Goal: Understand process/instructions: Learn how to perform a task or action

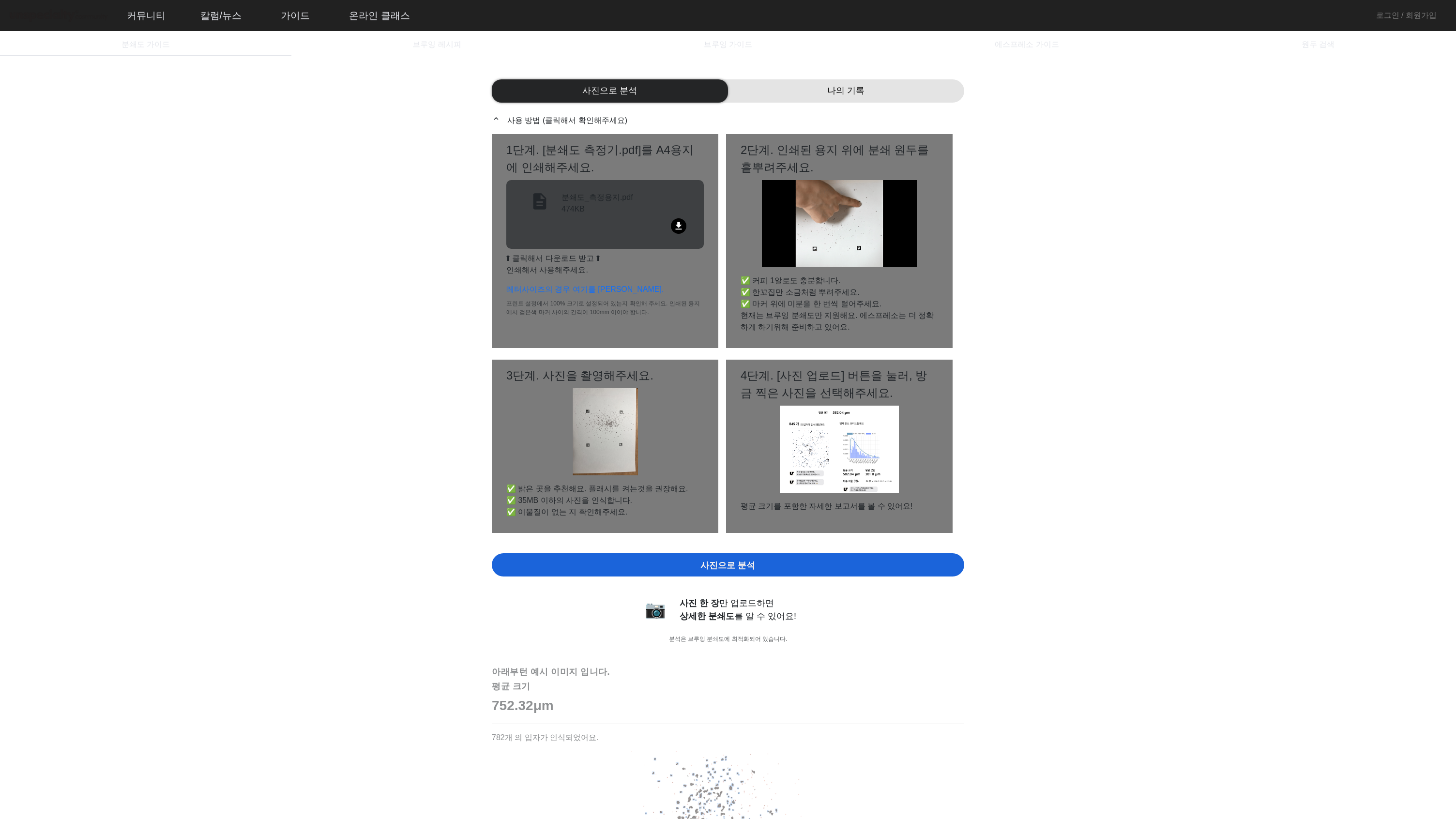
click at [250, 198] on app-grind-compass "사진으로 분석 나의 기록 expand_less 사용 방법 (클릭해서 확인해주세요) 1단계. [분쇄도 측정기.pdf]를 A4용지에 인쇄해주세요.…" at bounding box center [728, 731] width 1433 height 1325
click at [1011, 255] on app-grind-compass "사진으로 분석 나의 기록 expand_less 사용 방법 (클릭해서 확인해주세요) 1단계. [분쇄도 측정기.pdf]를 A4용지에 인쇄해주세요.…" at bounding box center [728, 731] width 1433 height 1325
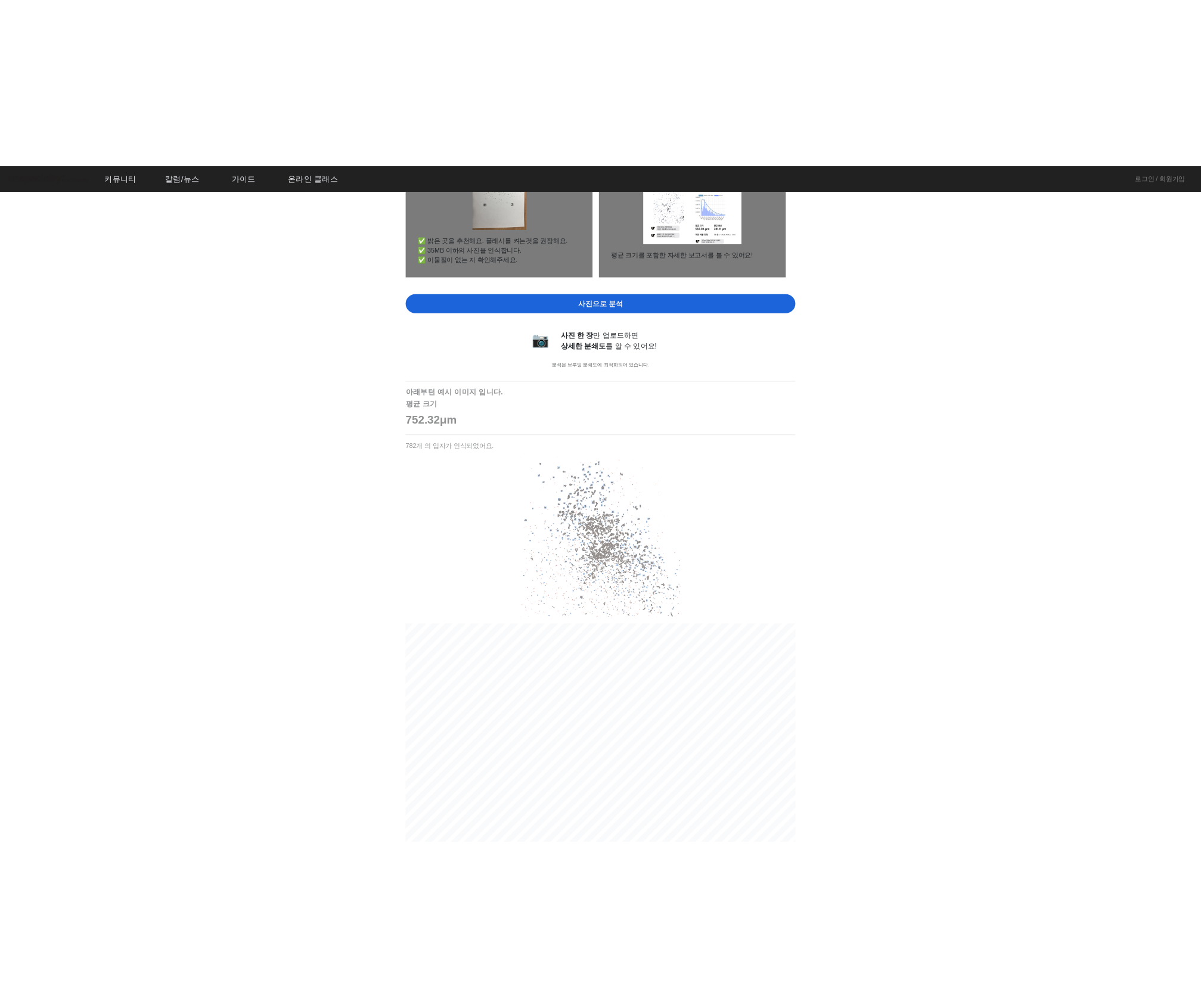
scroll to position [552, 0]
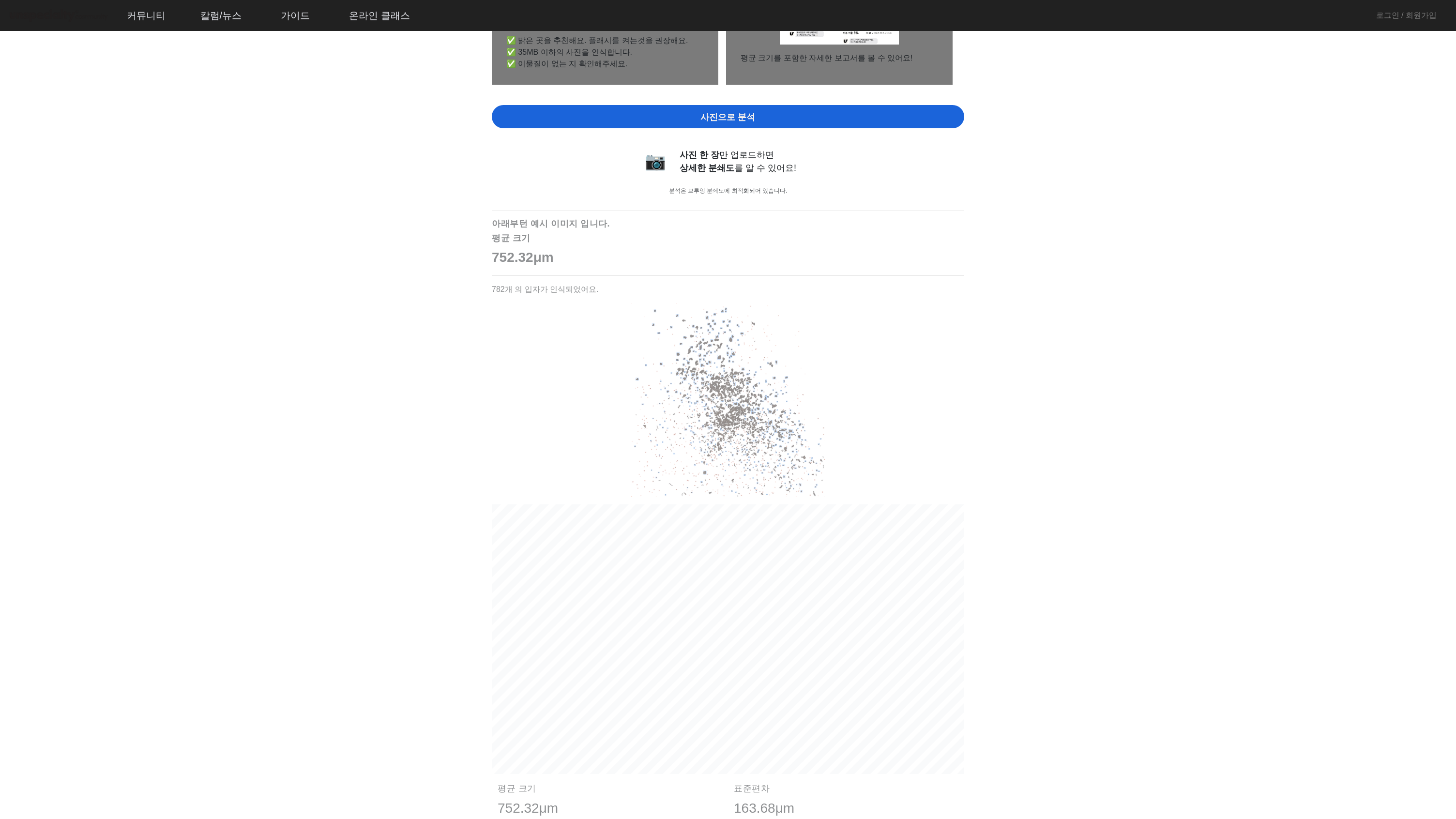
click at [734, 121] on span "사진으로 분석" at bounding box center [728, 117] width 55 height 13
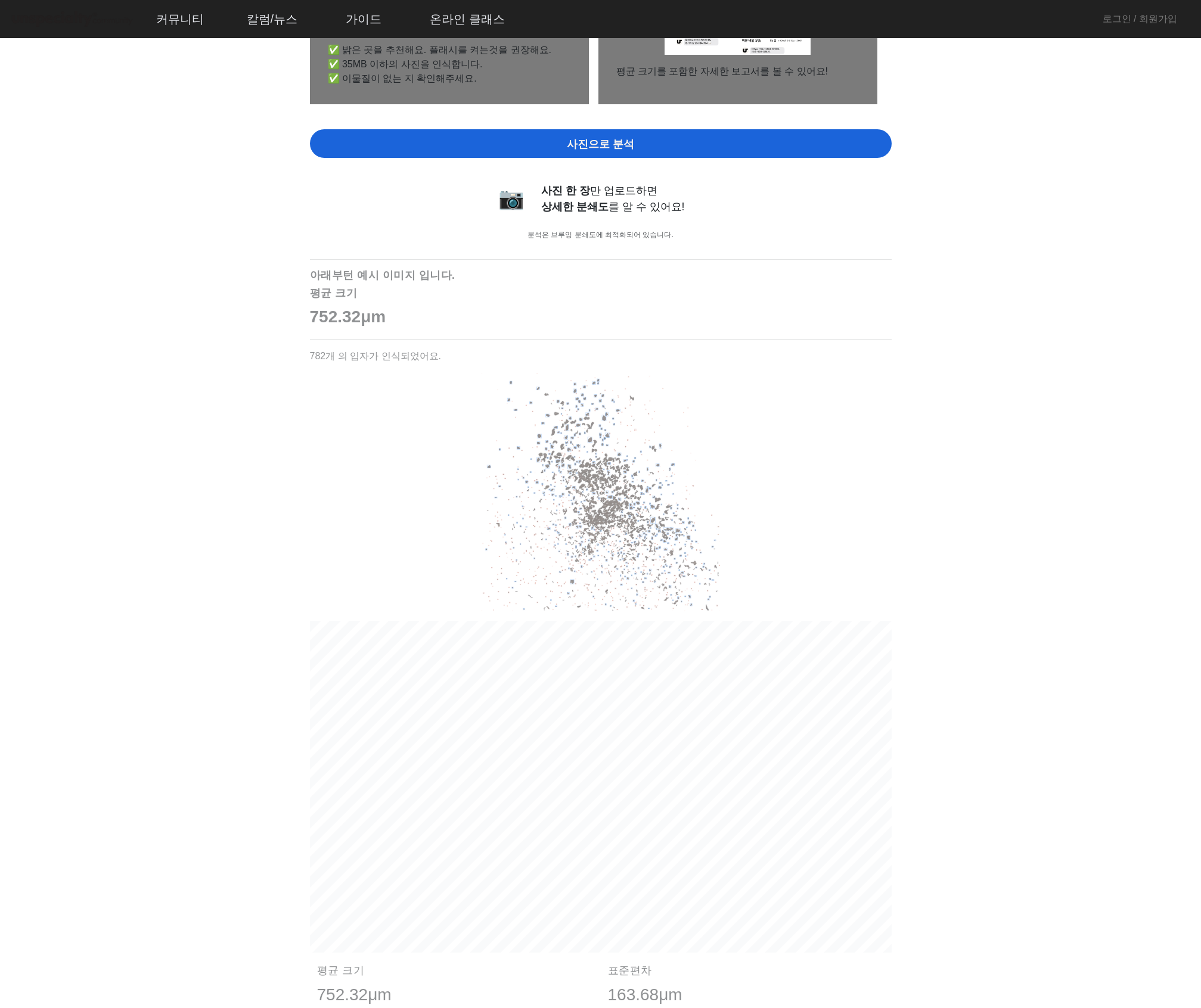
click at [663, 138] on div "사진으로 분석" at bounding box center [600, 144] width 581 height 29
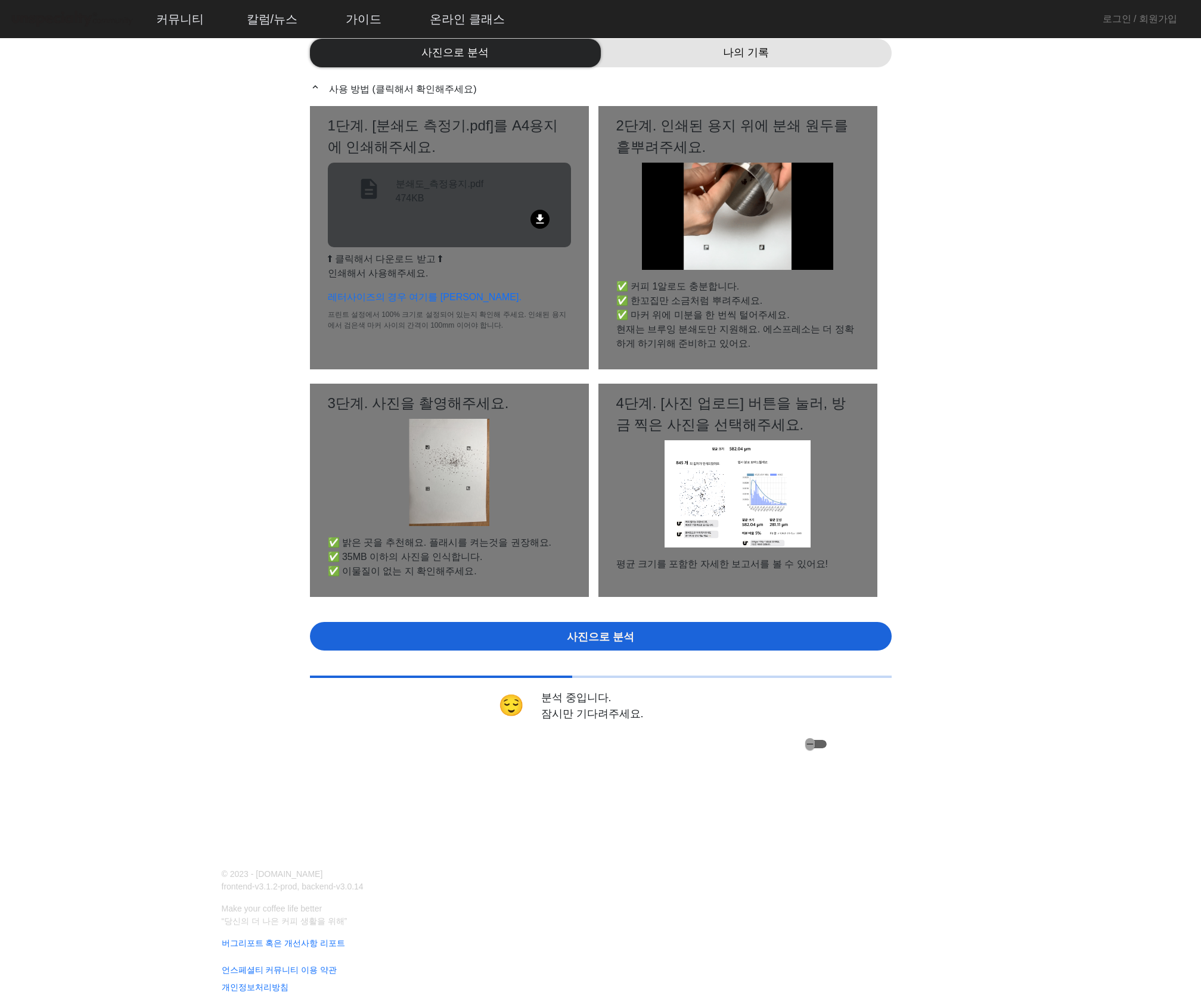
scroll to position [0, 0]
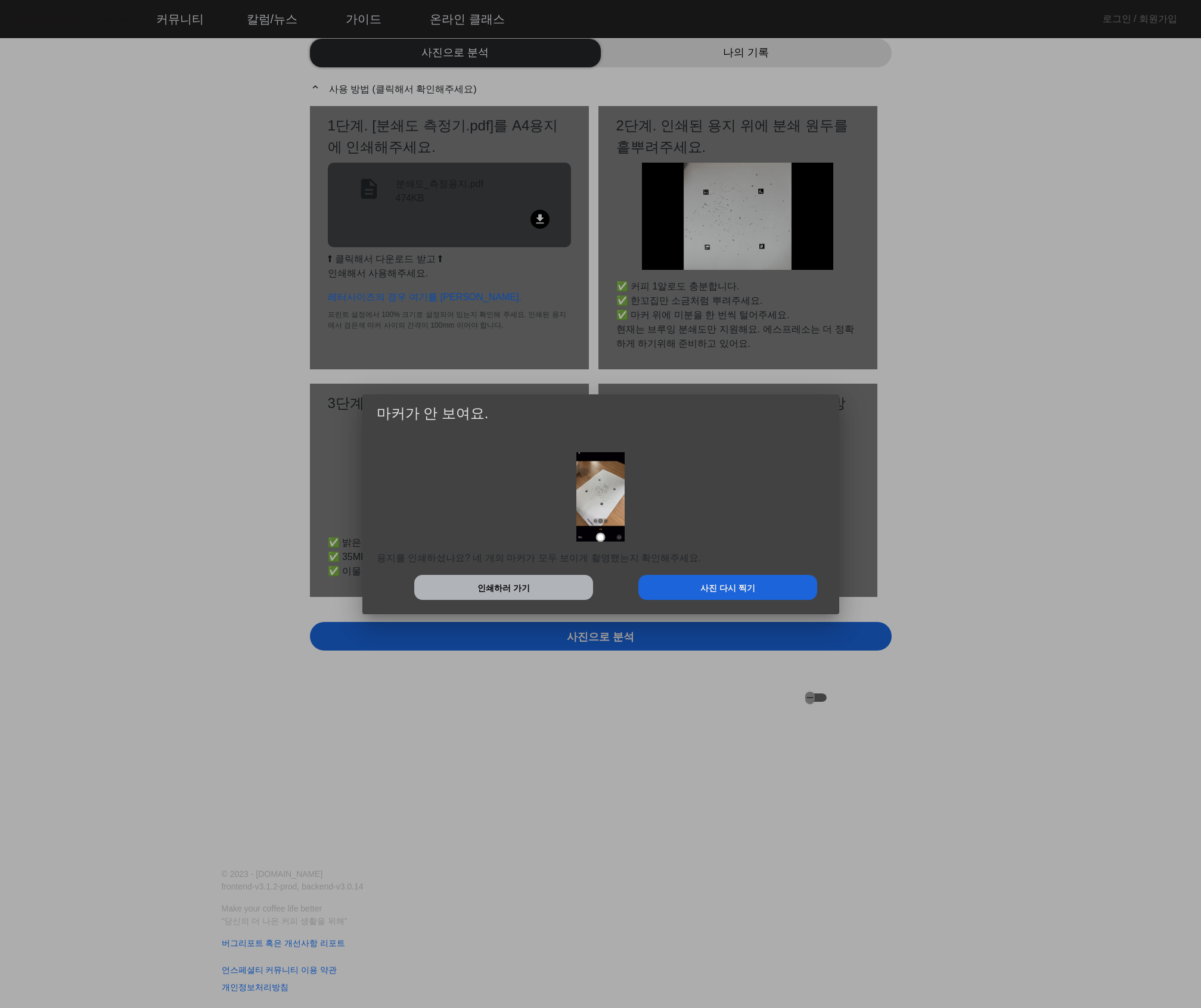
click at [180, 299] on div at bounding box center [600, 504] width 1201 height 1008
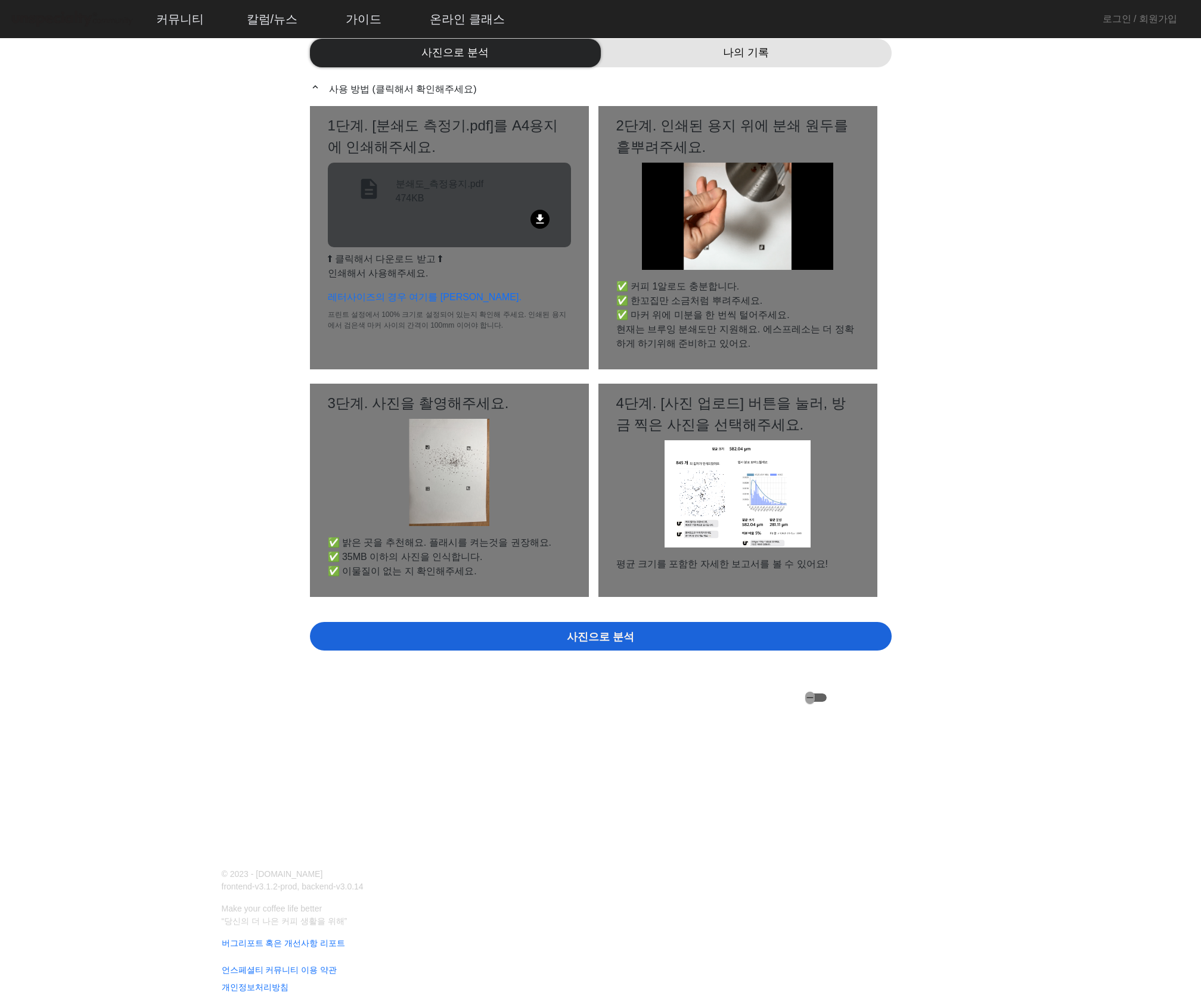
scroll to position [59, 0]
